Goal: Task Accomplishment & Management: Manage account settings

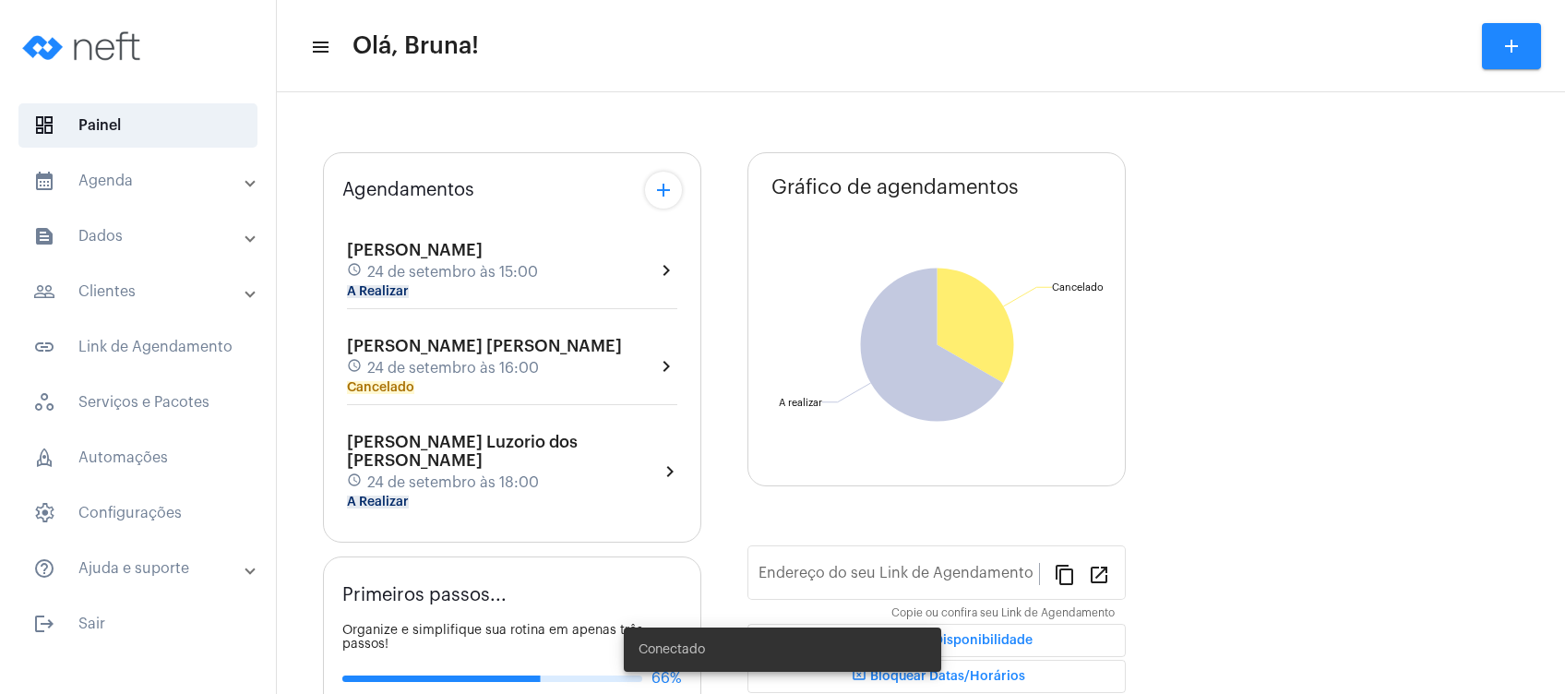
type input "[URL][DOMAIN_NAME][PERSON_NAME]"
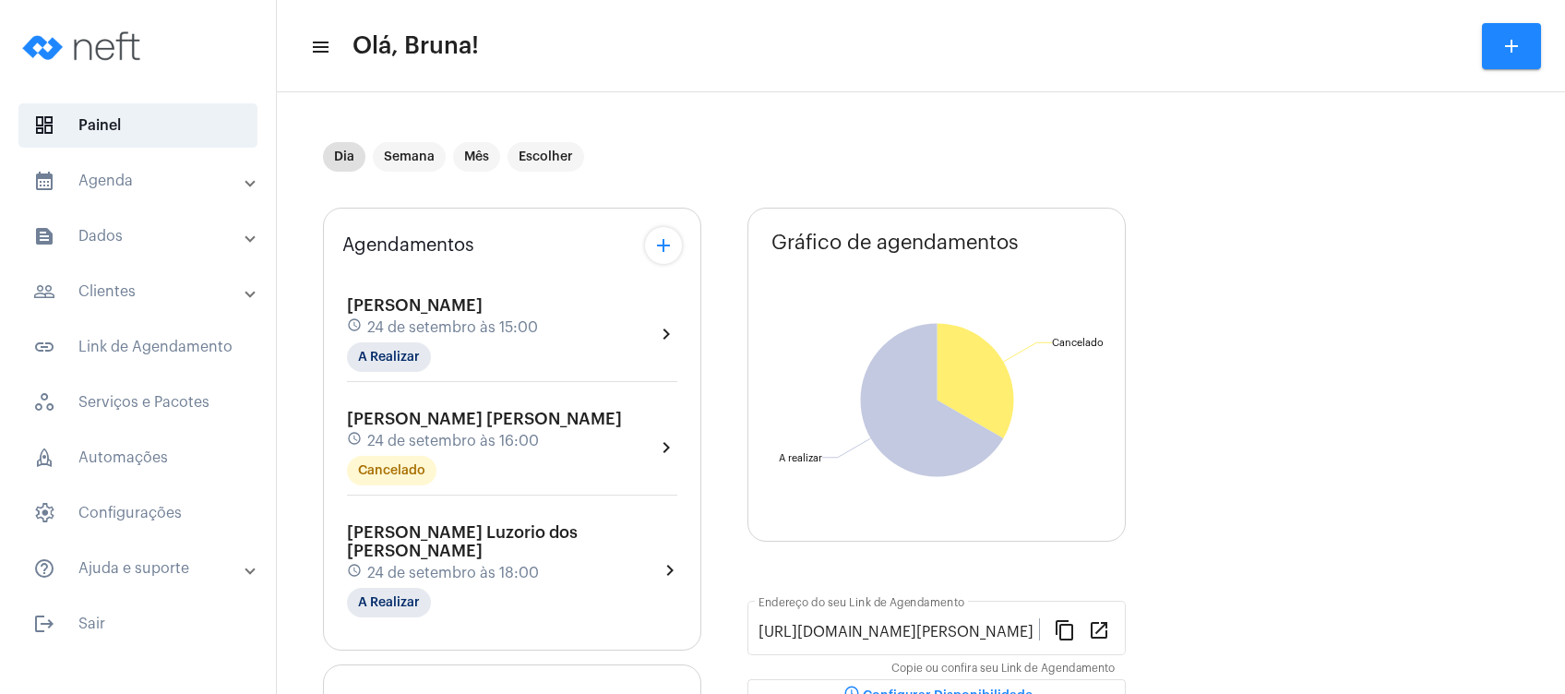
click at [204, 234] on mat-panel-title "text_snippet_outlined Dados" at bounding box center [139, 236] width 213 height 22
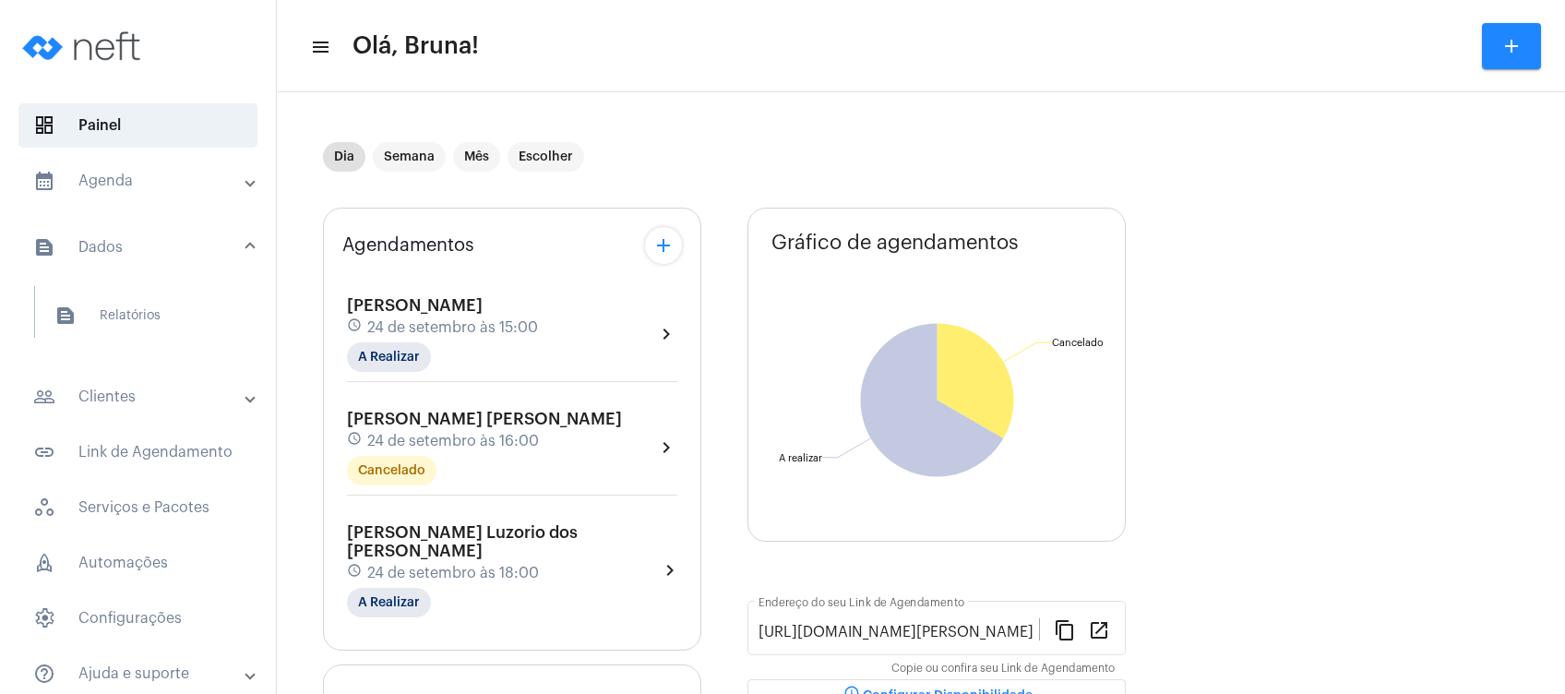
click at [186, 188] on mat-panel-title "calendar_month_outlined Agenda" at bounding box center [139, 181] width 213 height 22
click at [184, 249] on span "calendar_month_outlined Calendário" at bounding box center [137, 256] width 195 height 44
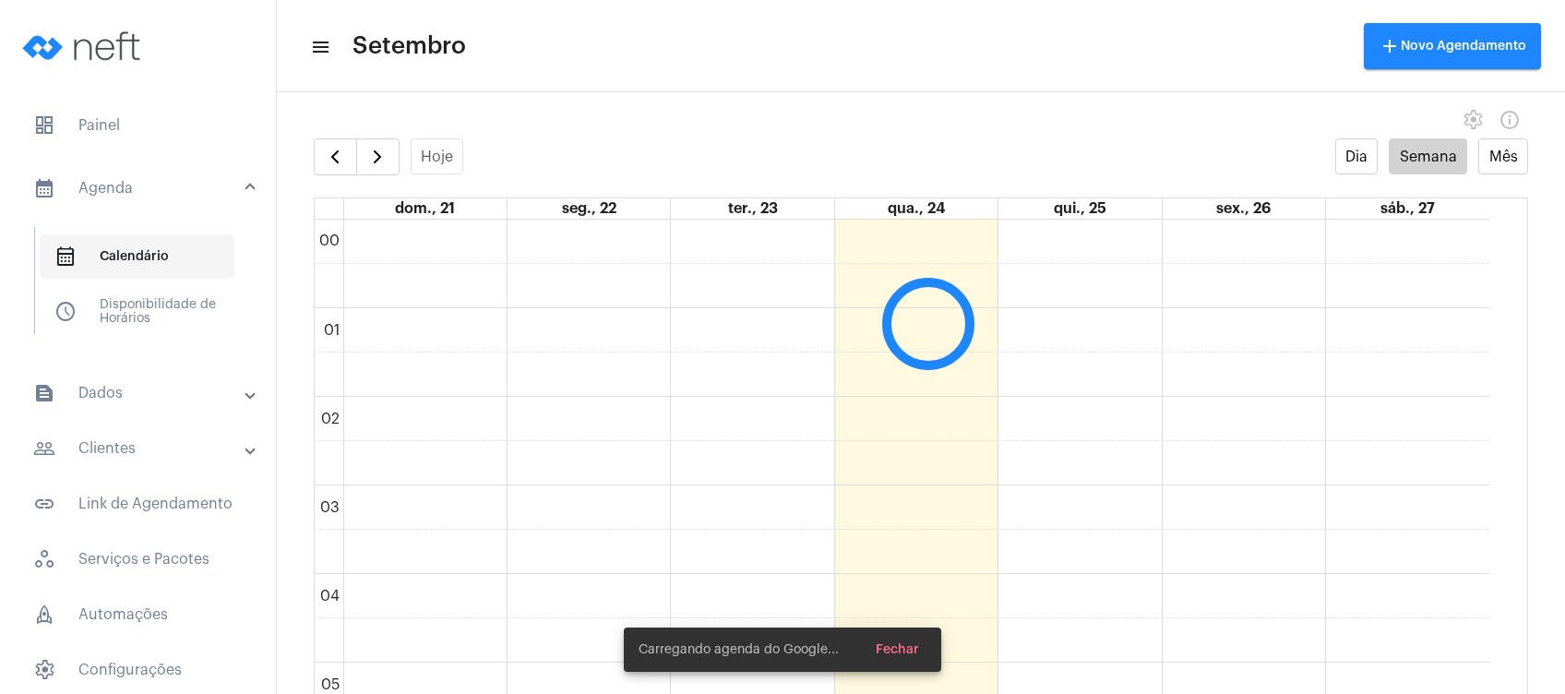
scroll to position [532, 0]
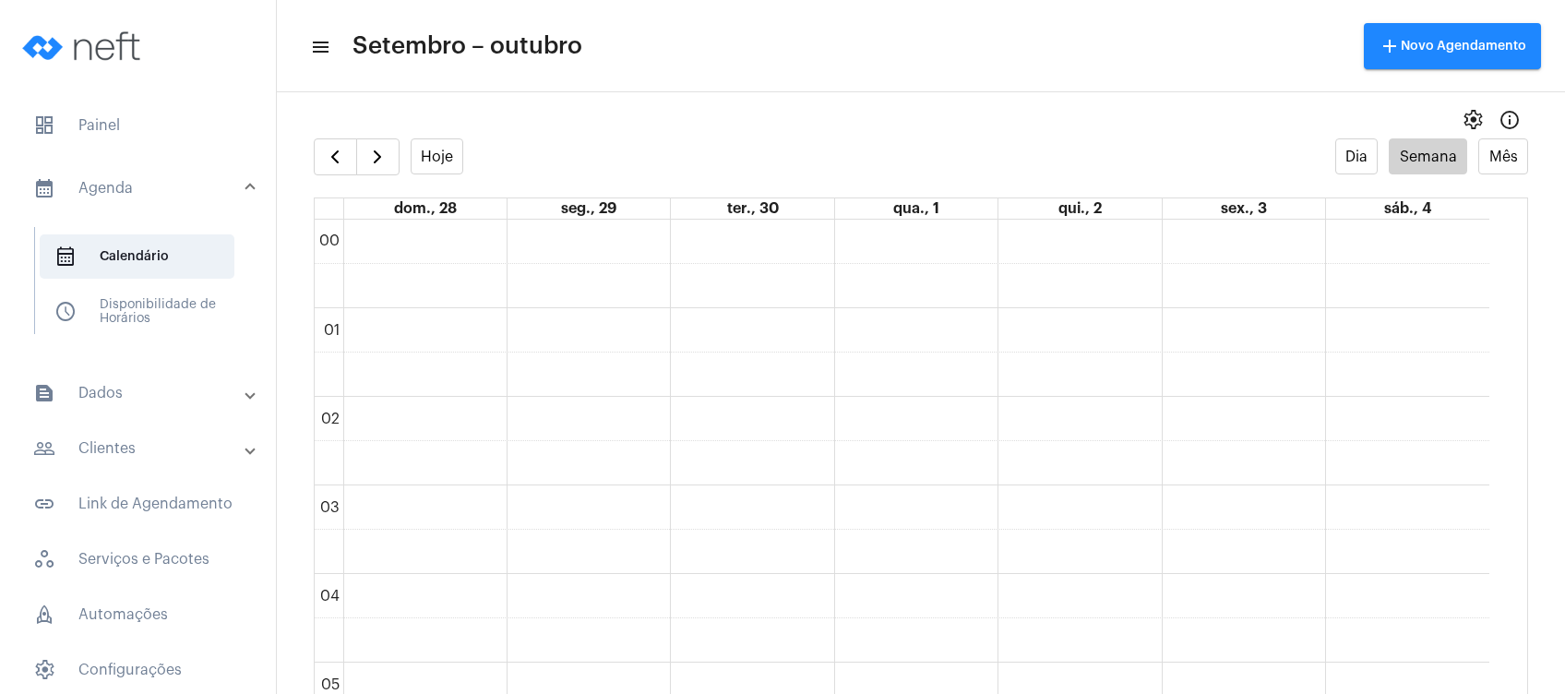
scroll to position [533, 0]
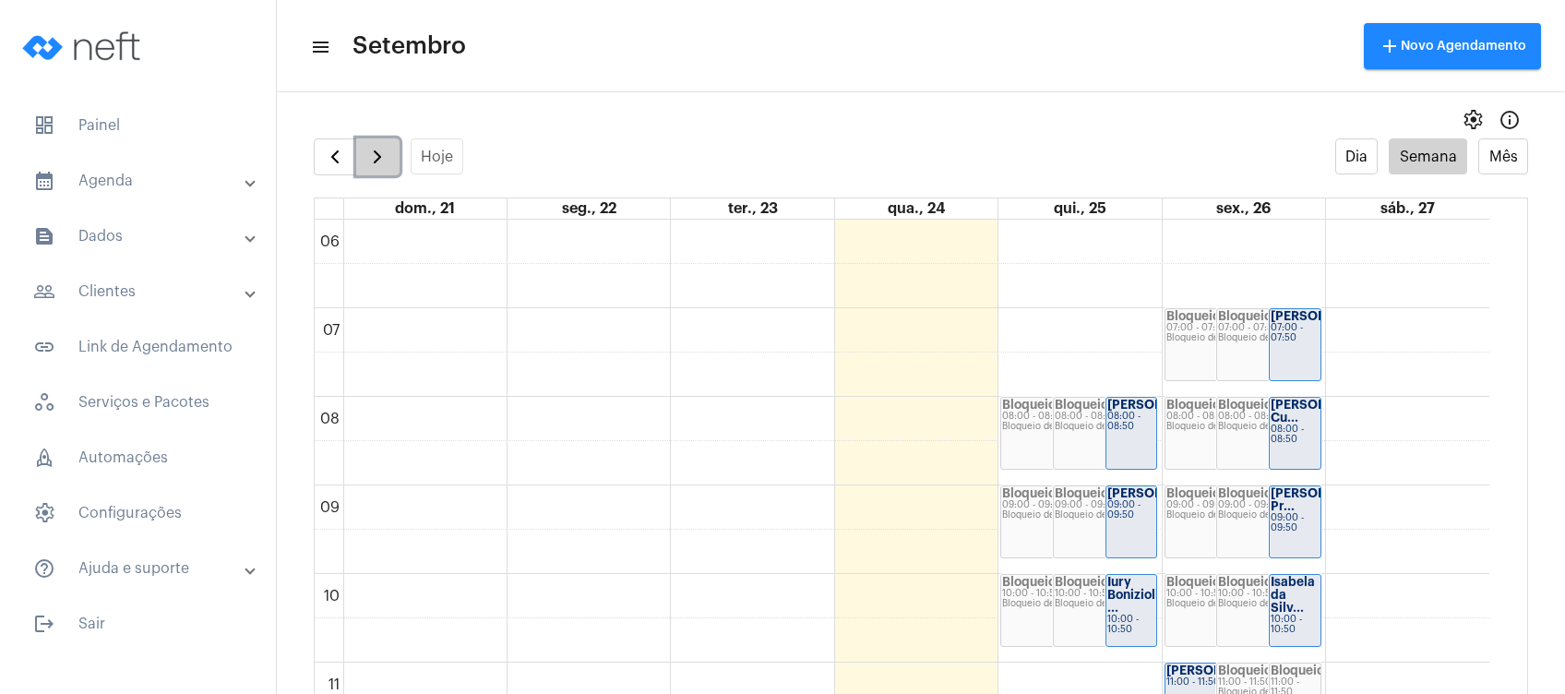
click at [381, 158] on span "button" at bounding box center [377, 157] width 22 height 22
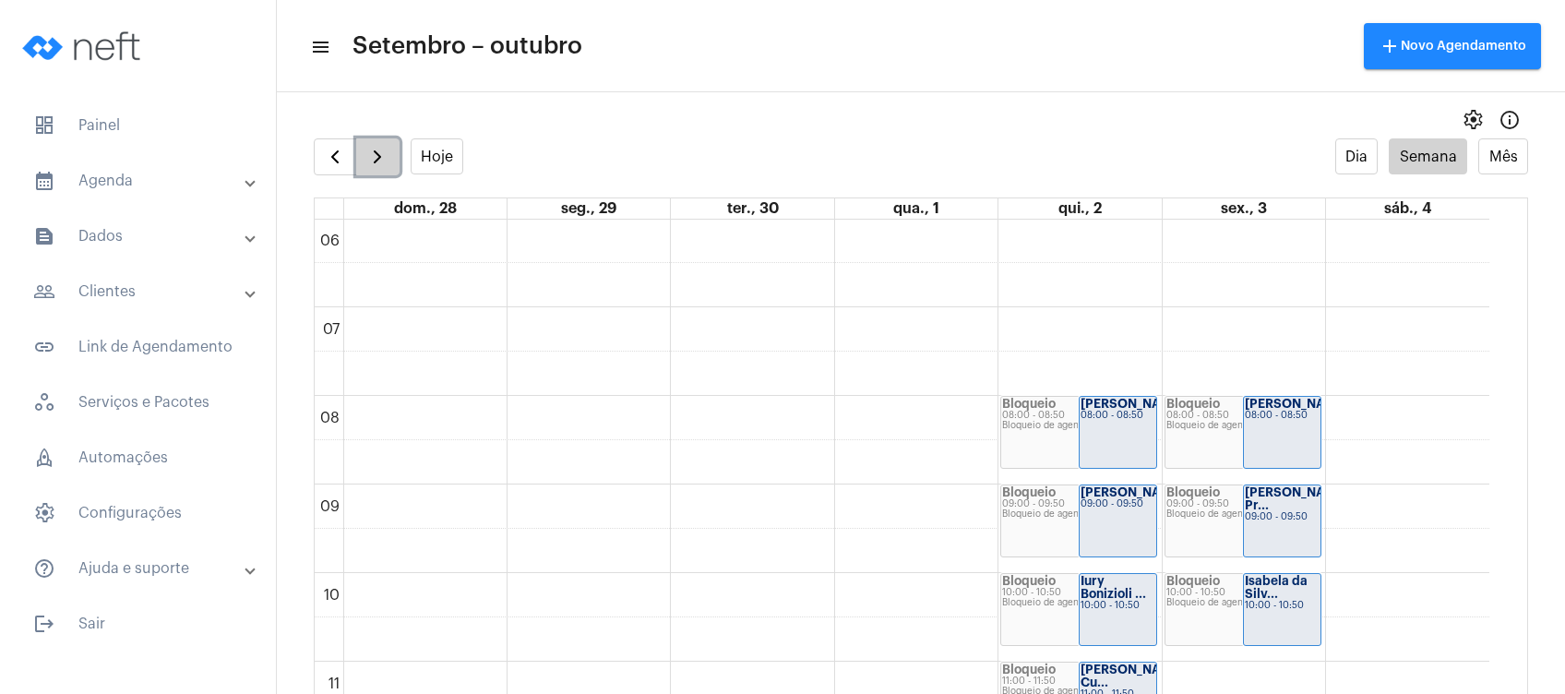
click at [381, 158] on span "button" at bounding box center [377, 157] width 22 height 22
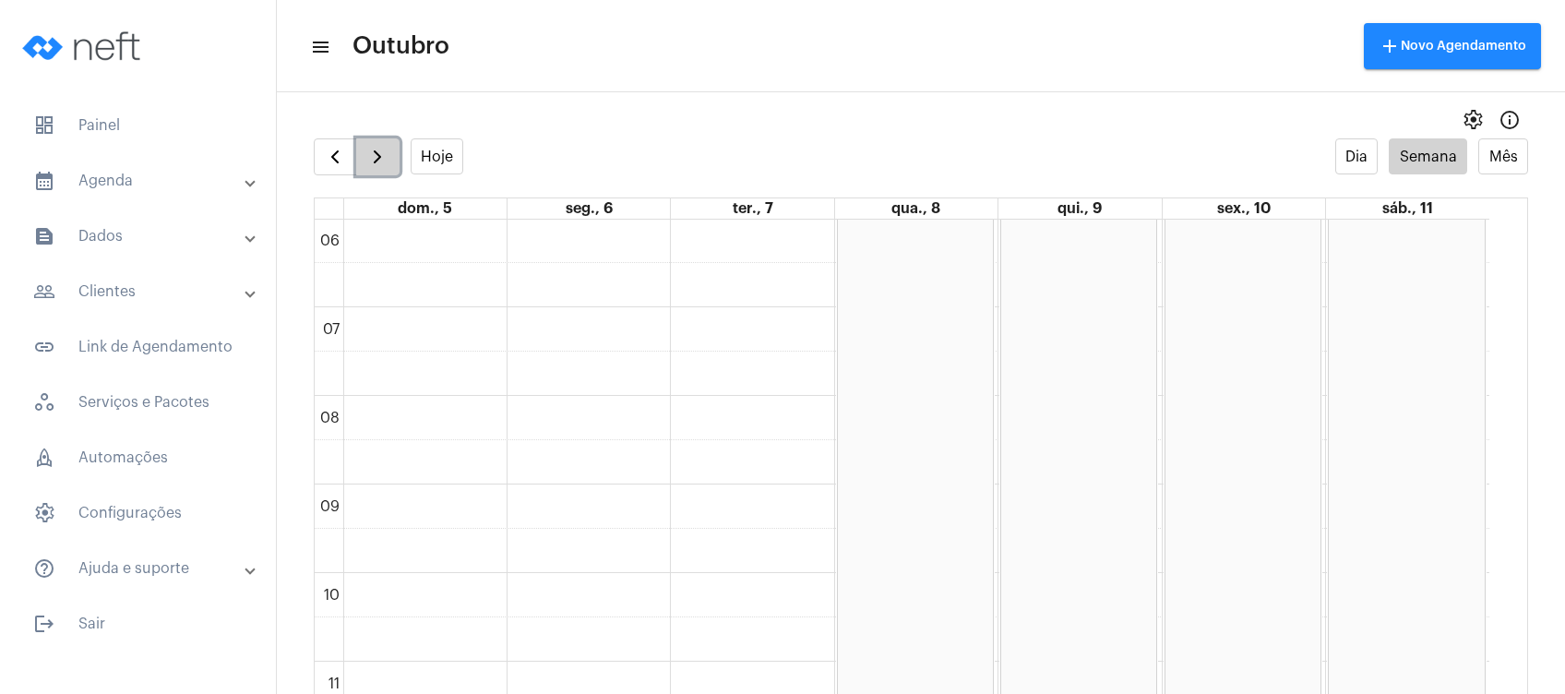
click at [374, 171] on button "button" at bounding box center [377, 156] width 43 height 37
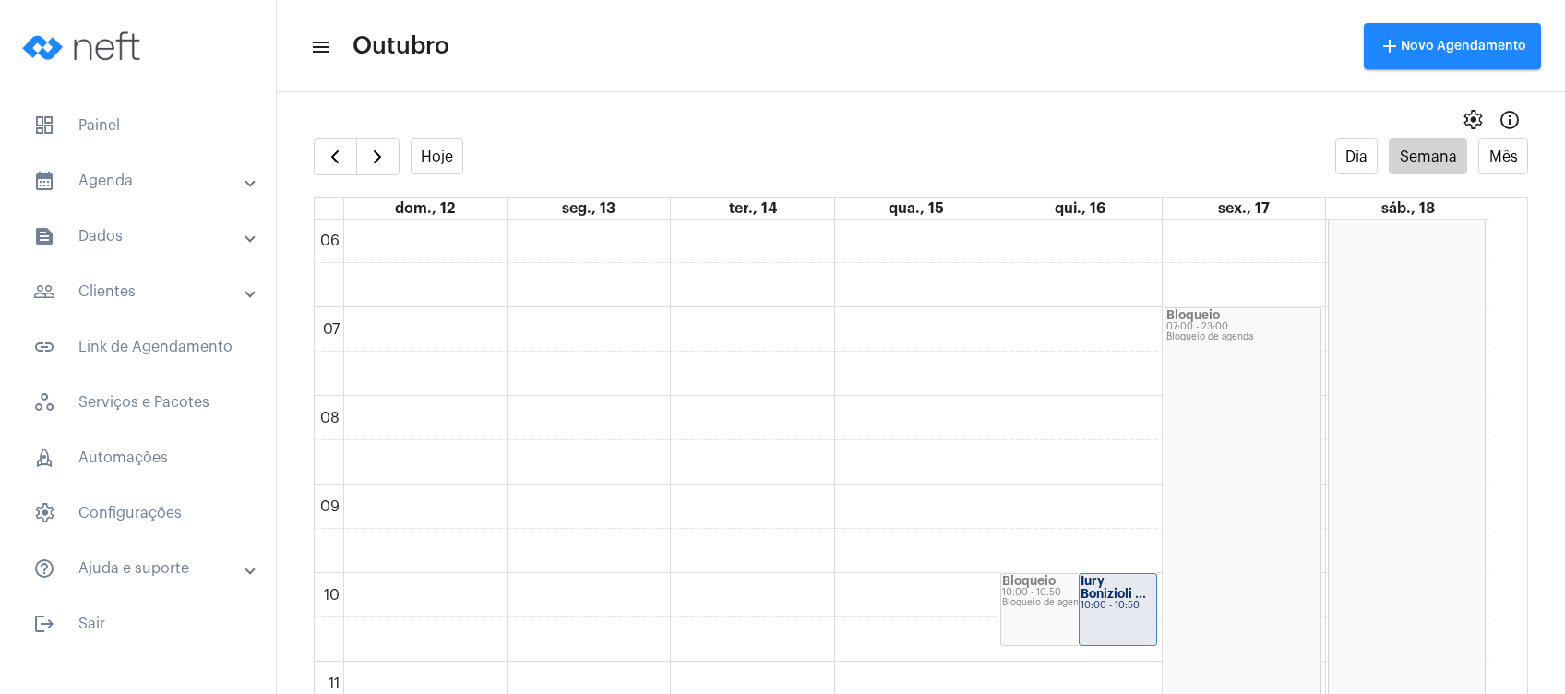
click at [572, 71] on mat-toolbar-row "menu Outubro add Novo Agendamento" at bounding box center [921, 46] width 1289 height 59
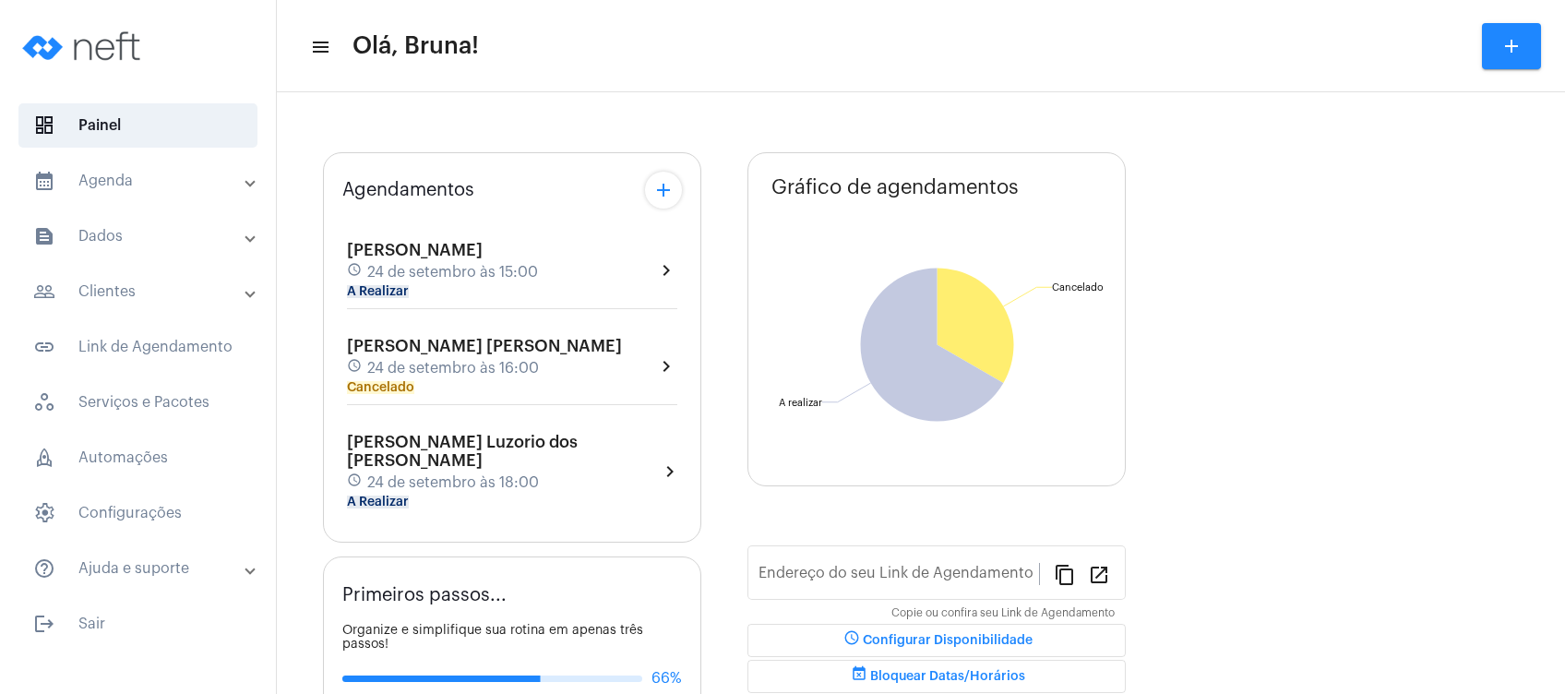
click at [128, 191] on mat-panel-title "calendar_month_outlined Agenda" at bounding box center [139, 181] width 213 height 22
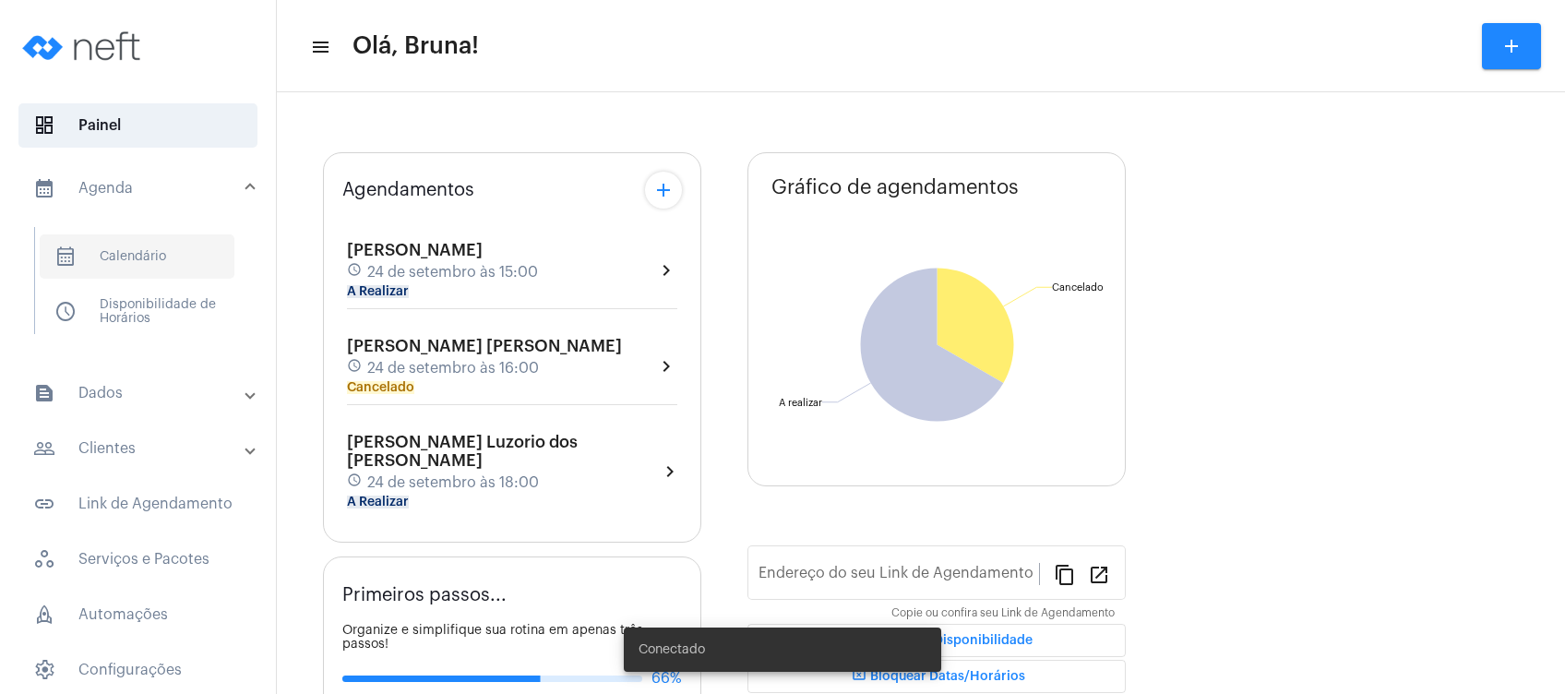
type input "https://neft.com.br/bruna-marques-da-silva-"
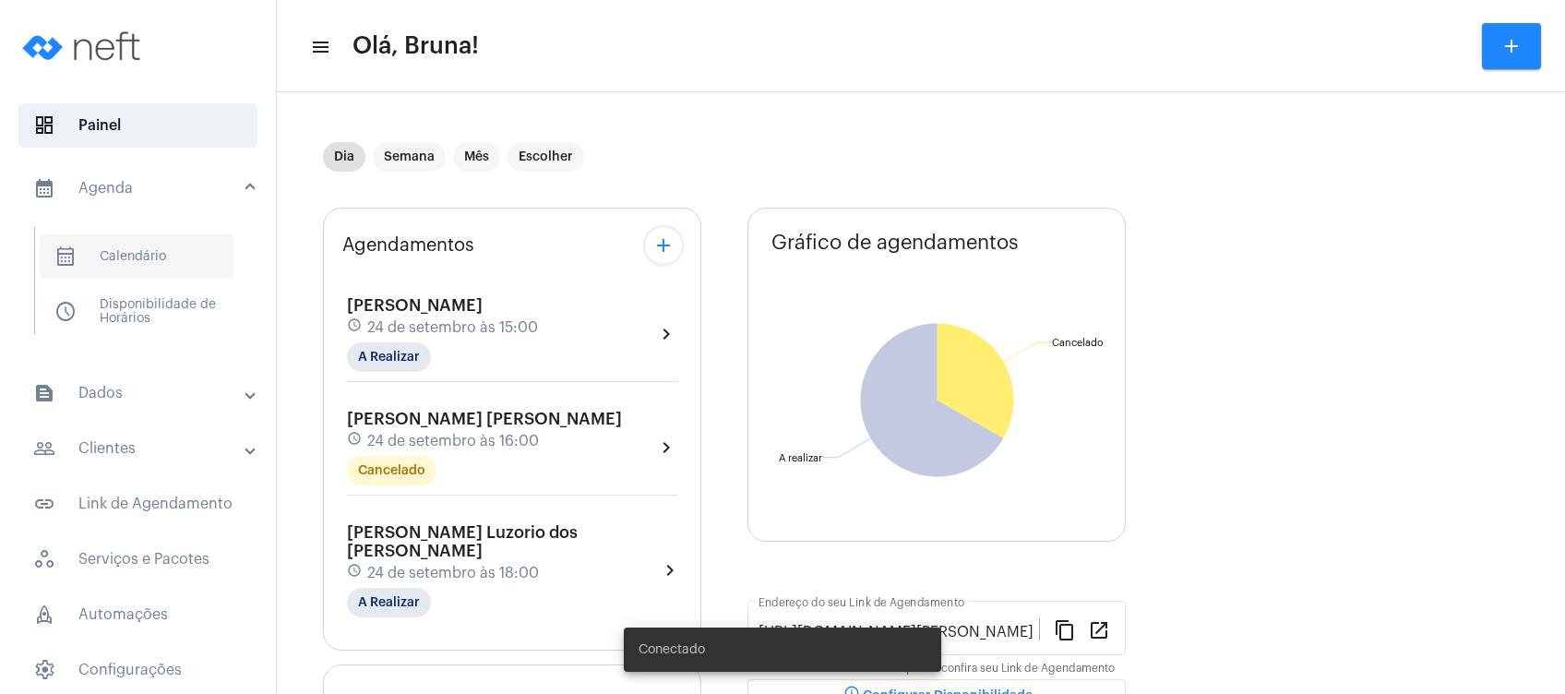
click at [127, 249] on span "calendar_month_outlined Calendário" at bounding box center [137, 256] width 195 height 44
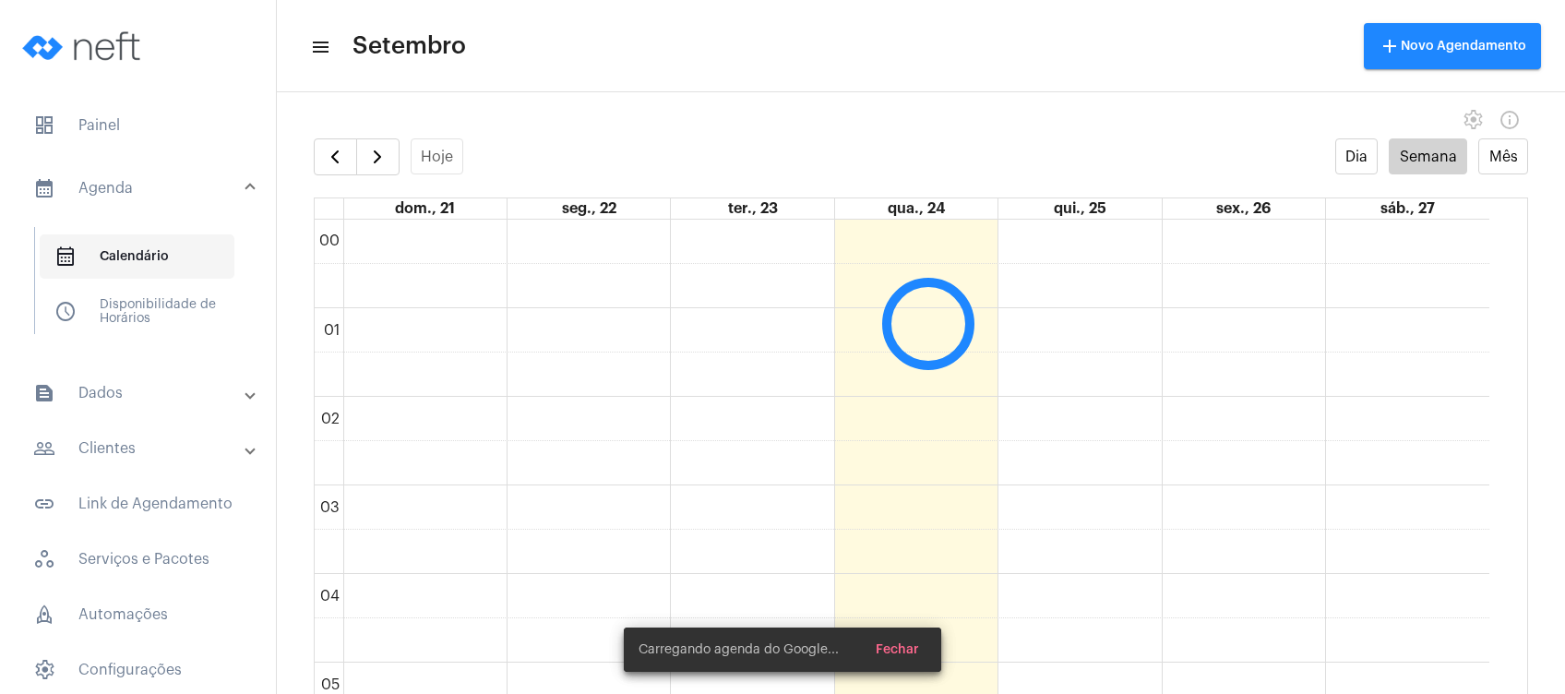
scroll to position [532, 0]
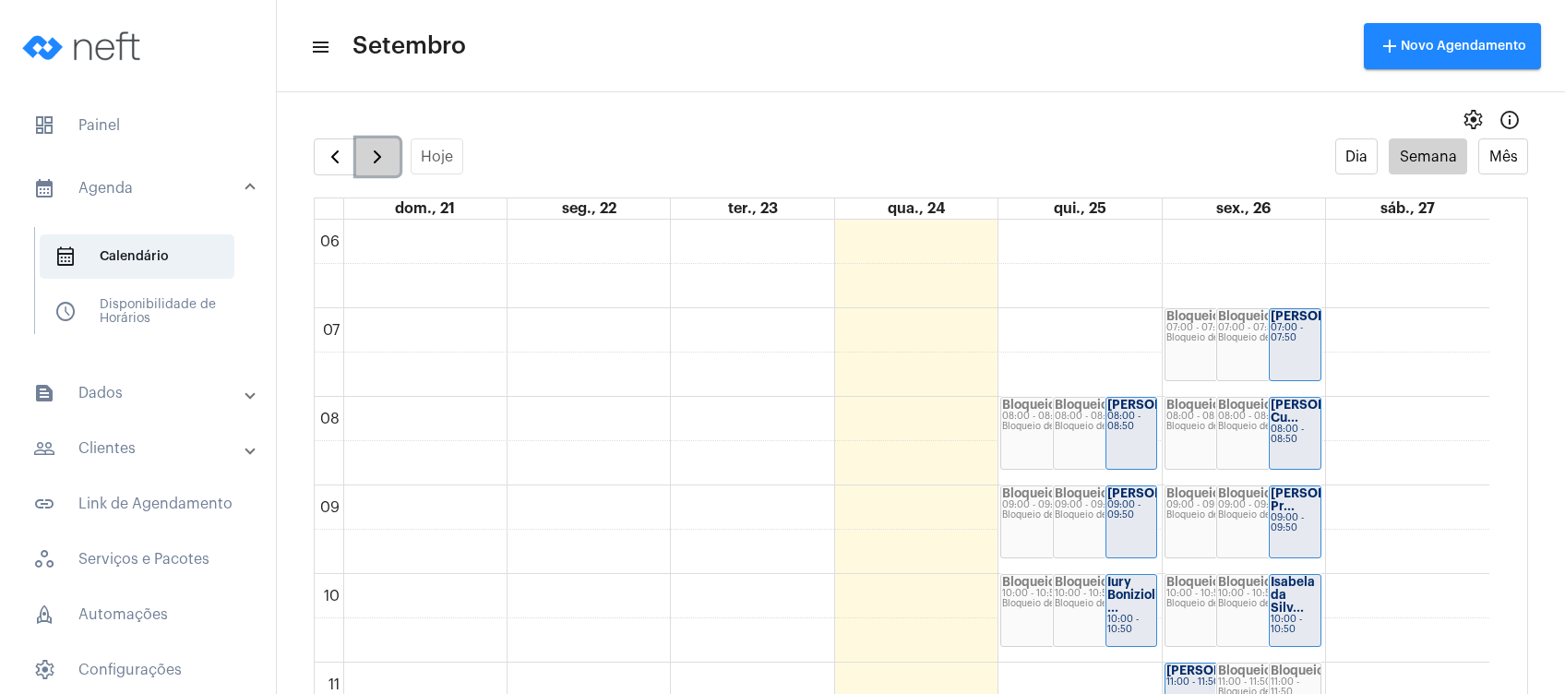
click at [390, 167] on button "button" at bounding box center [377, 156] width 43 height 37
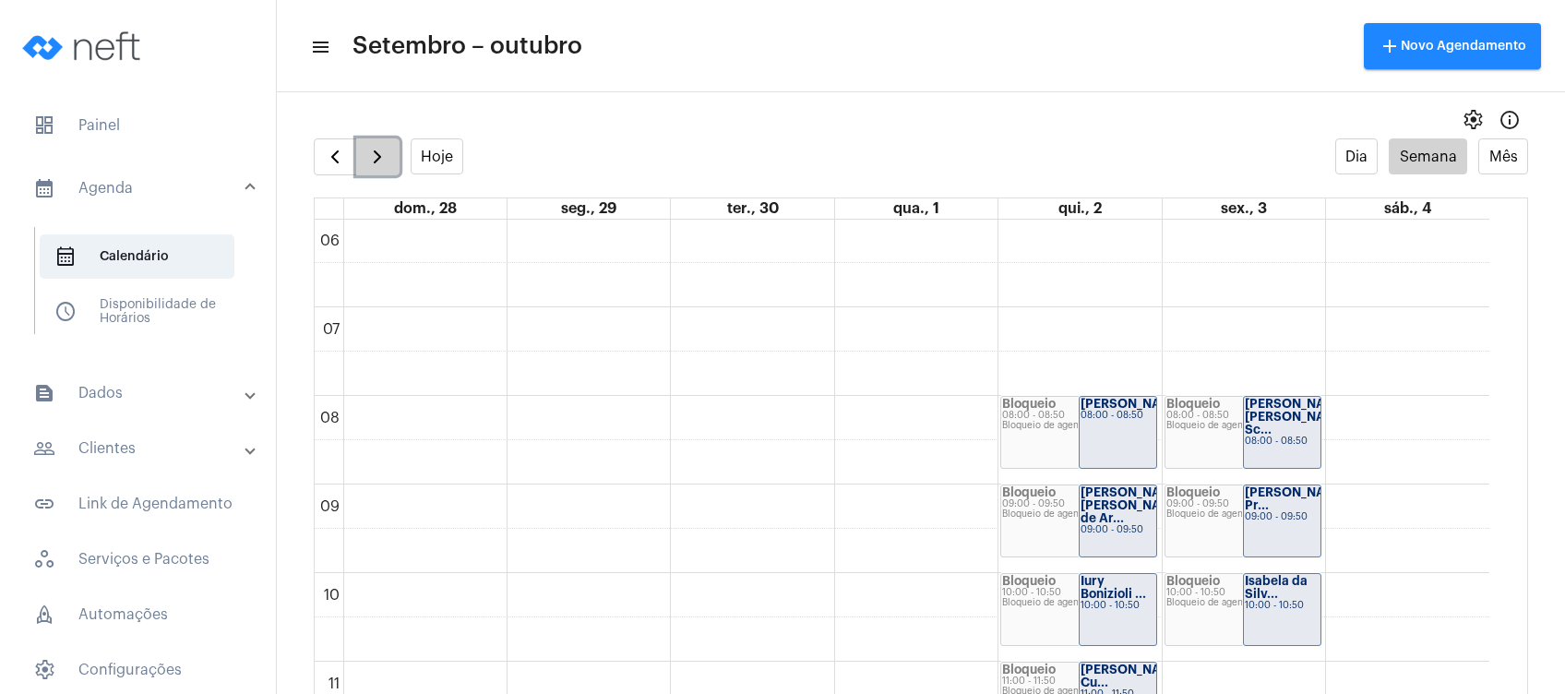
click at [390, 167] on button "button" at bounding box center [377, 156] width 43 height 37
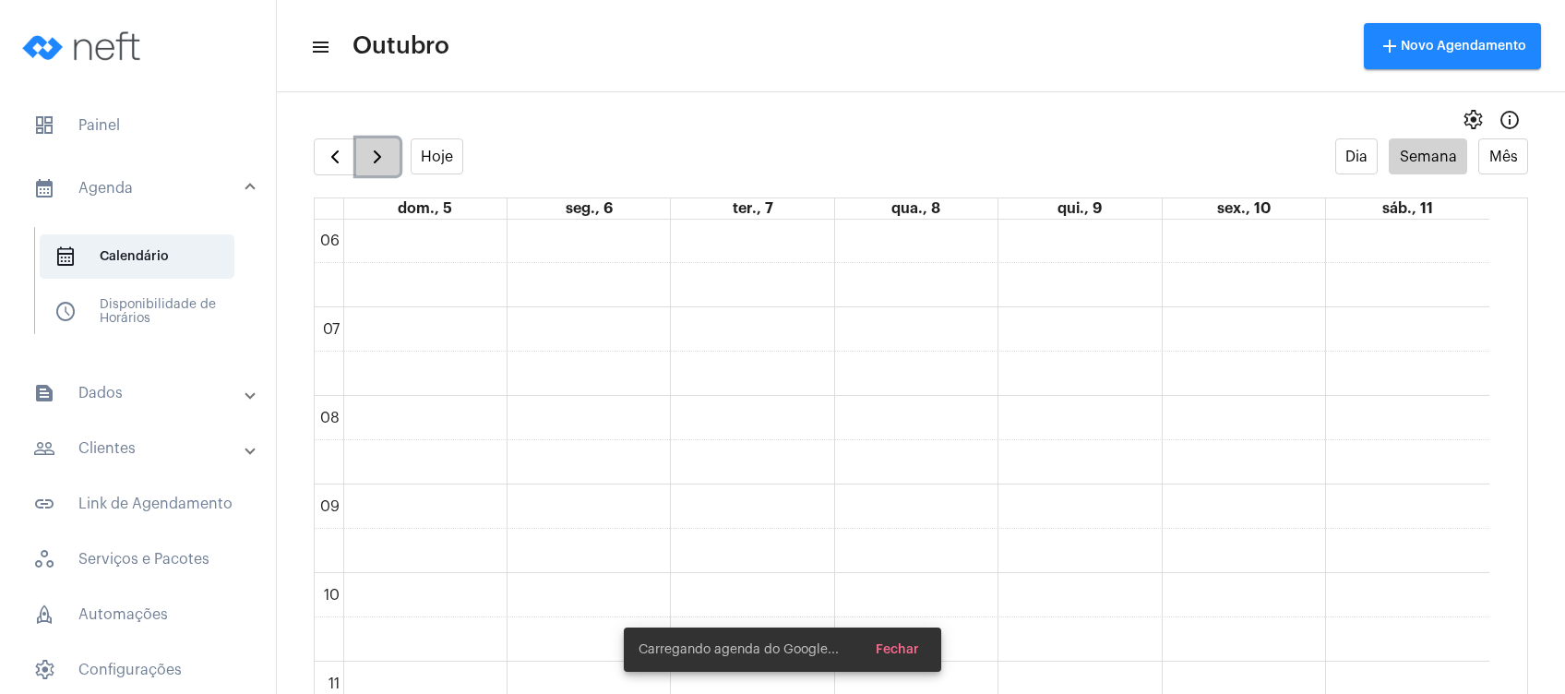
click at [390, 167] on button "button" at bounding box center [377, 156] width 43 height 37
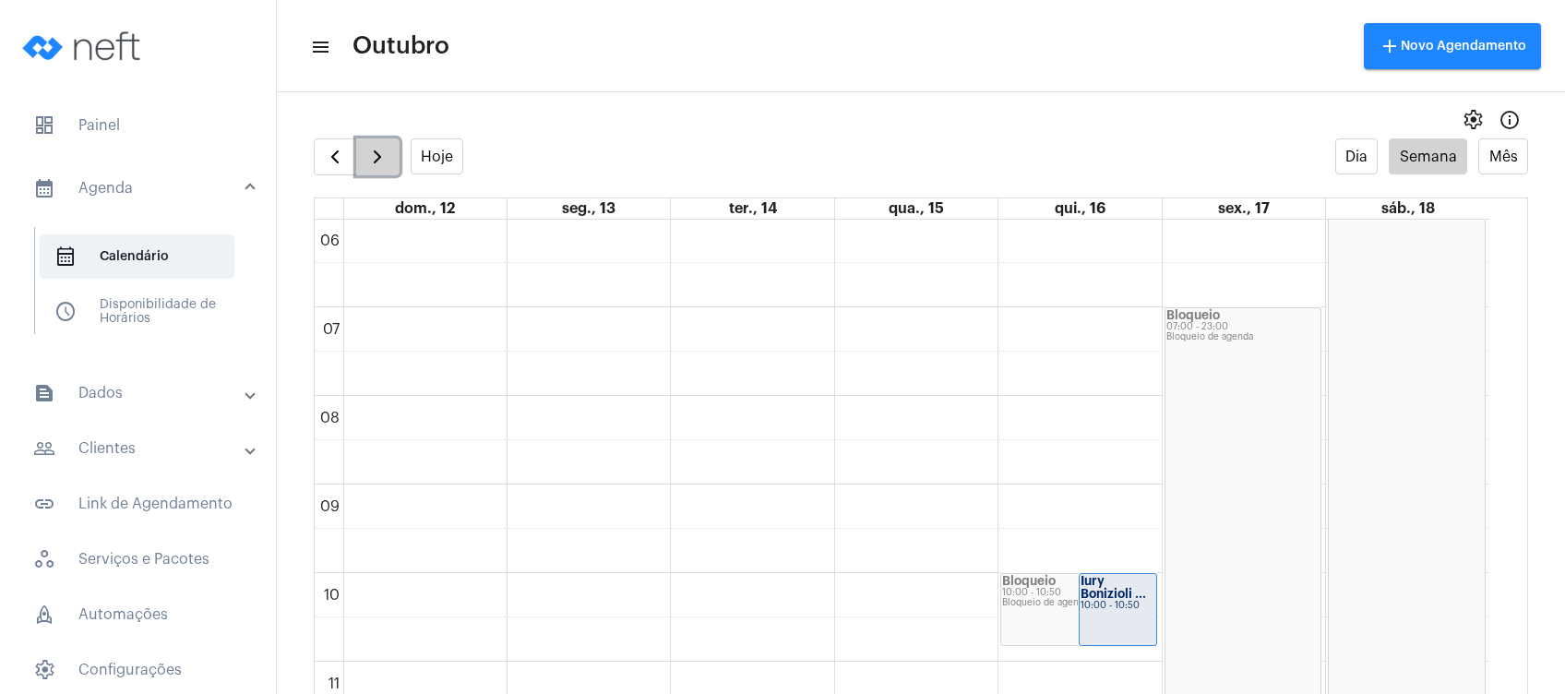
click at [390, 167] on button "button" at bounding box center [377, 156] width 43 height 37
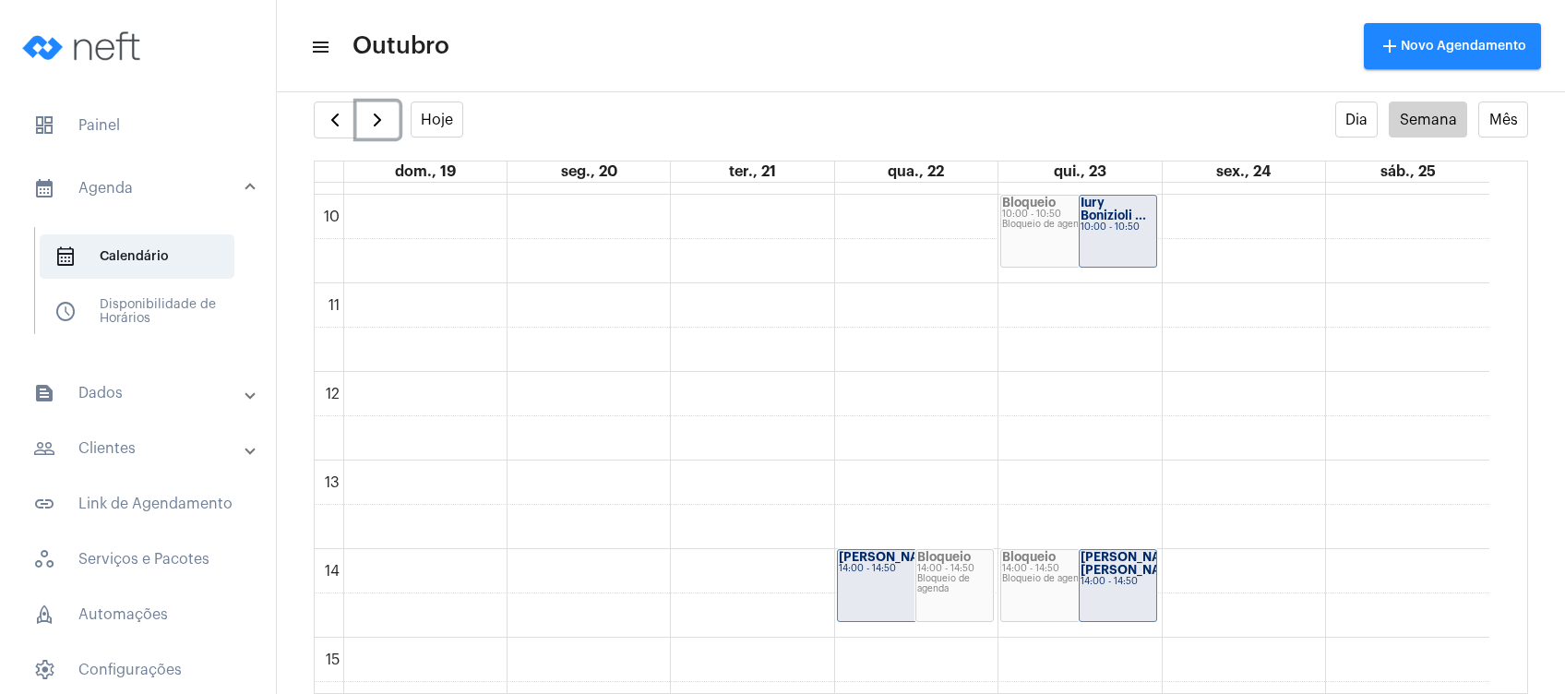
scroll to position [897, 0]
